Goal: Transaction & Acquisition: Subscribe to service/newsletter

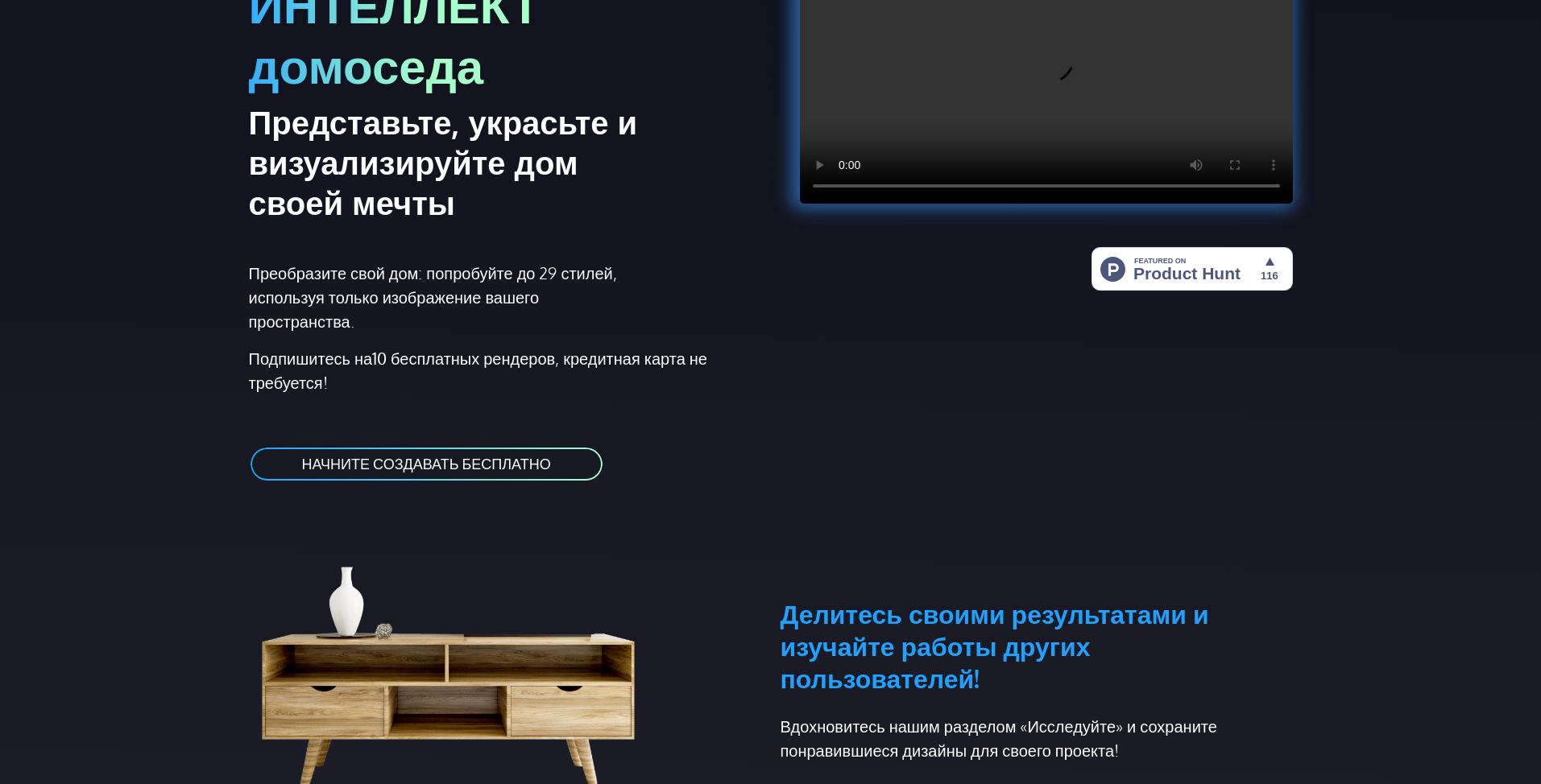
scroll to position [242, 0]
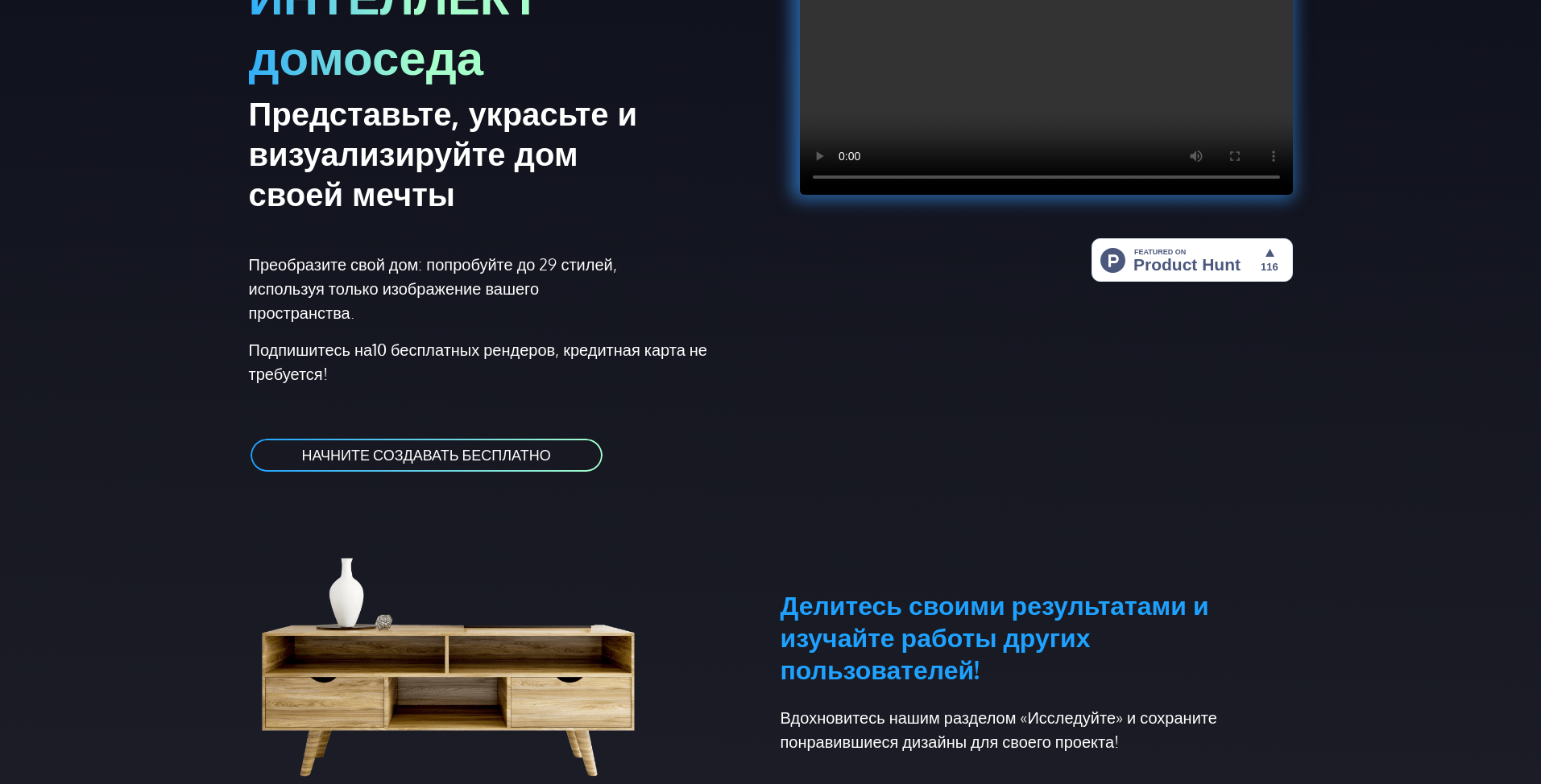
click at [472, 444] on link "НАЧНИТЕ СОЗДАВАТЬ БЕСПЛАТНО" at bounding box center [427, 455] width 355 height 36
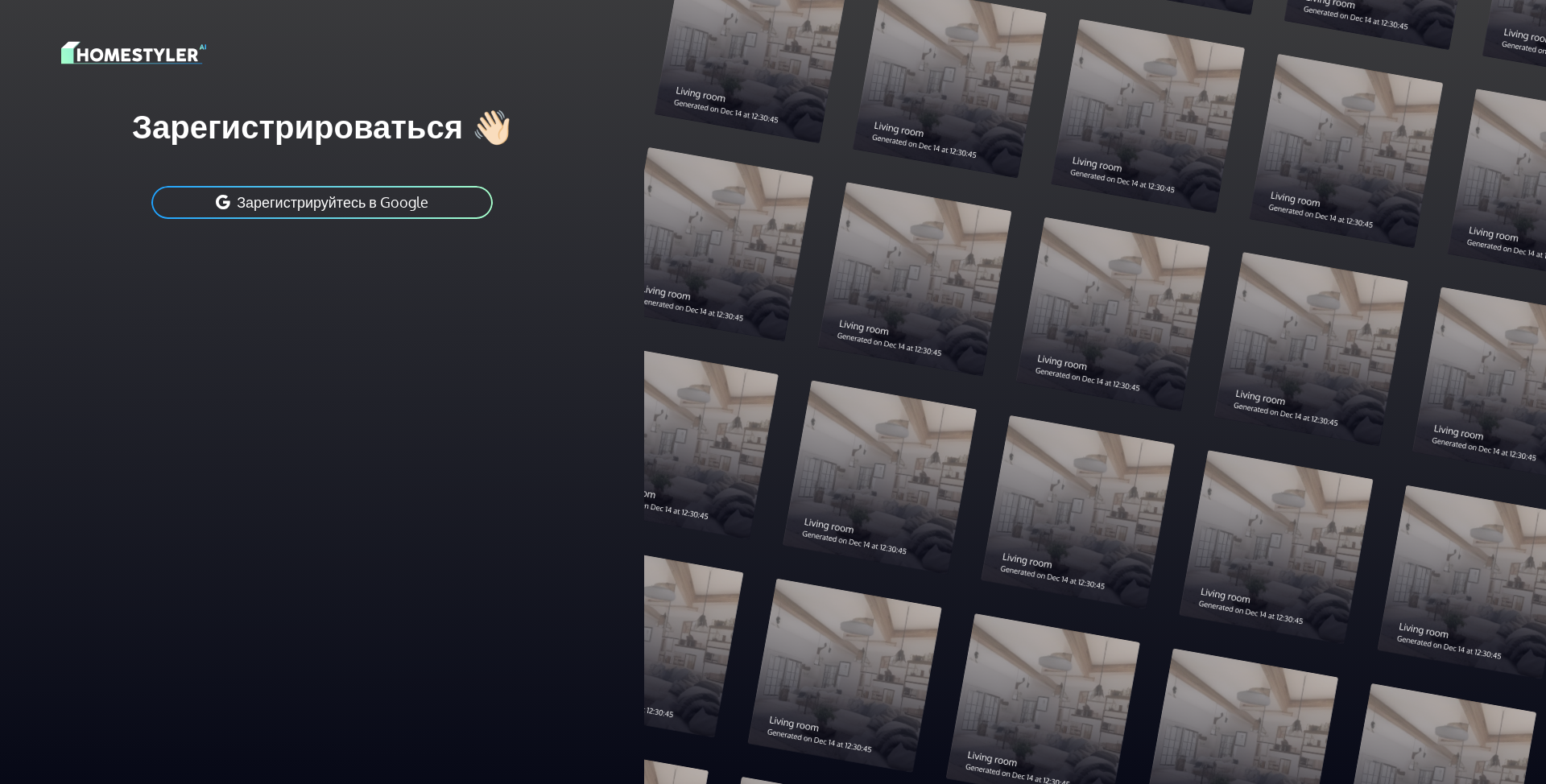
click at [373, 192] on button "Зарегистрируйтесь в Google" at bounding box center [321, 202] width 344 height 36
